Goal: Transaction & Acquisition: Purchase product/service

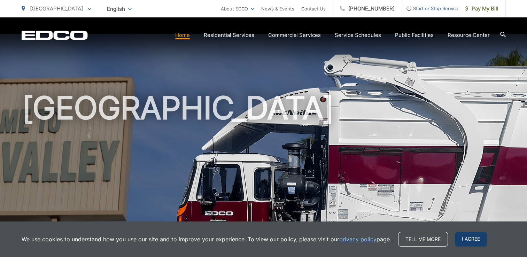
click at [459, 237] on span "I agree" at bounding box center [471, 239] width 32 height 15
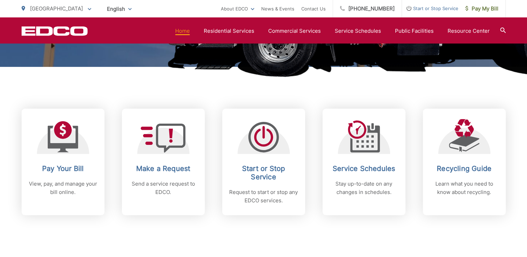
scroll to position [244, 0]
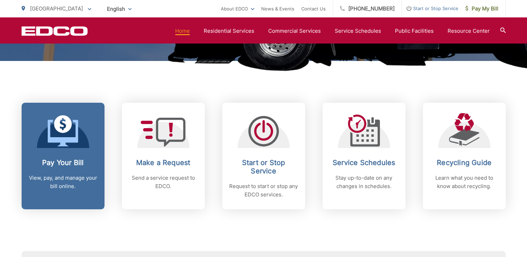
click at [56, 121] on icon at bounding box center [63, 124] width 18 height 18
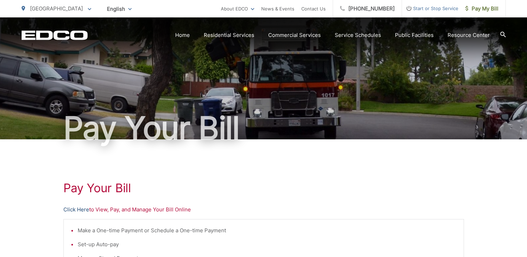
click at [78, 209] on link "Click Here" at bounding box center [76, 209] width 26 height 8
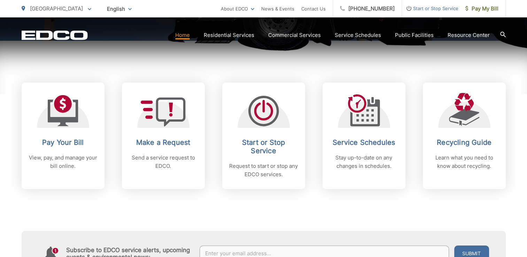
scroll to position [270, 0]
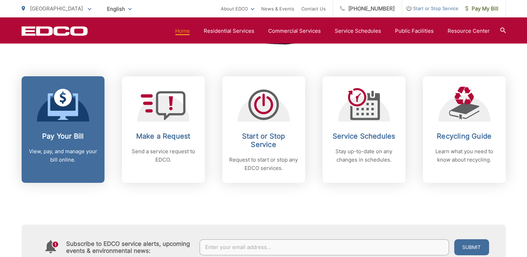
click at [90, 147] on div "Pay Your Bill View, pay, and manage your bill online." at bounding box center [63, 148] width 69 height 32
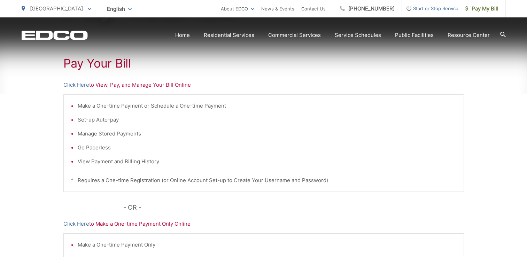
scroll to position [131, 0]
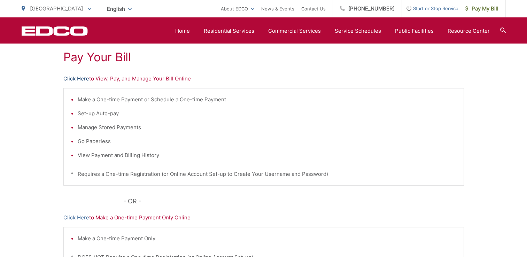
click at [75, 81] on link "Click Here" at bounding box center [76, 79] width 26 height 8
